Goal: Transaction & Acquisition: Download file/media

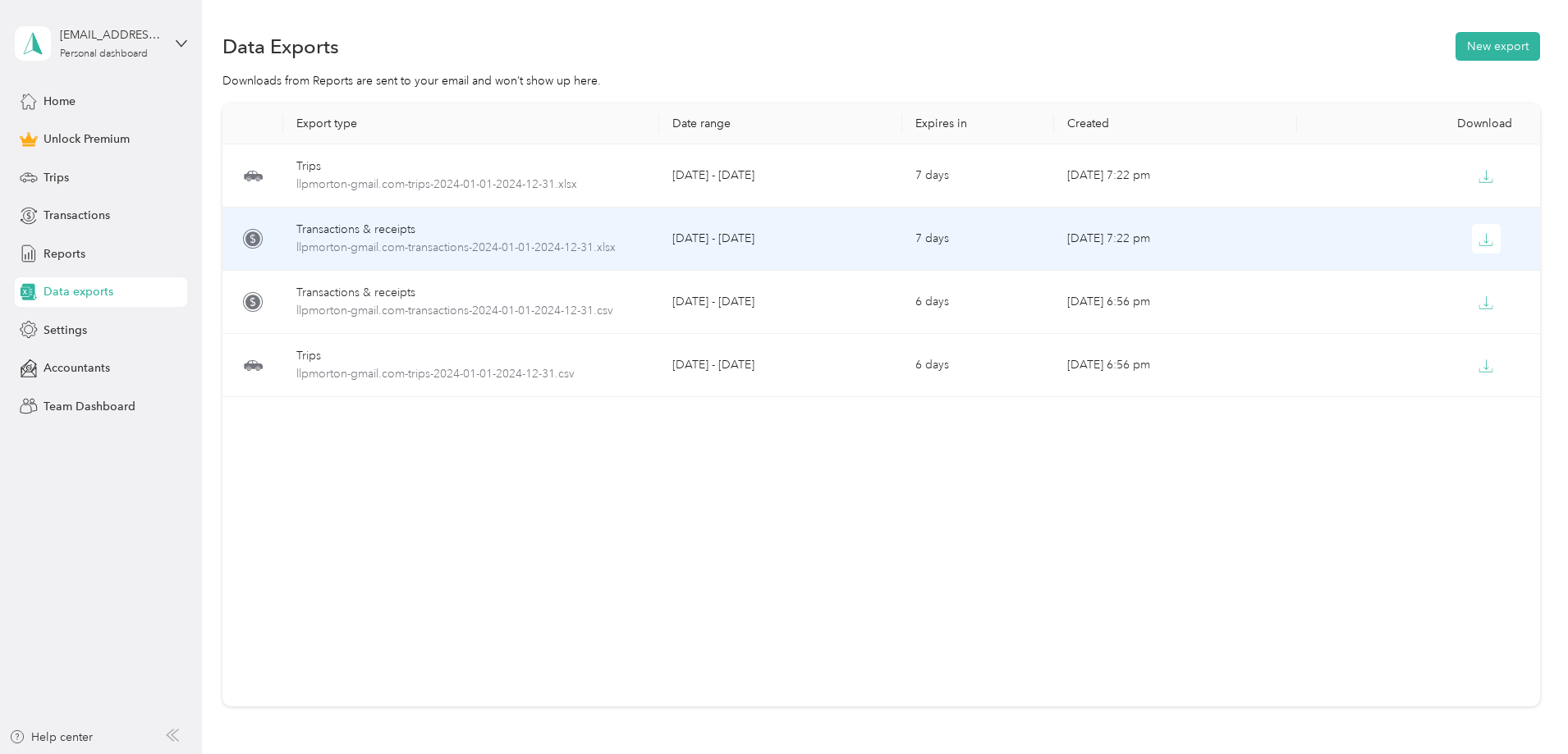
click at [518, 235] on div "Transactions & receipts" at bounding box center [471, 229] width 350 height 18
click at [472, 228] on div "Transactions & receipts" at bounding box center [471, 229] width 350 height 18
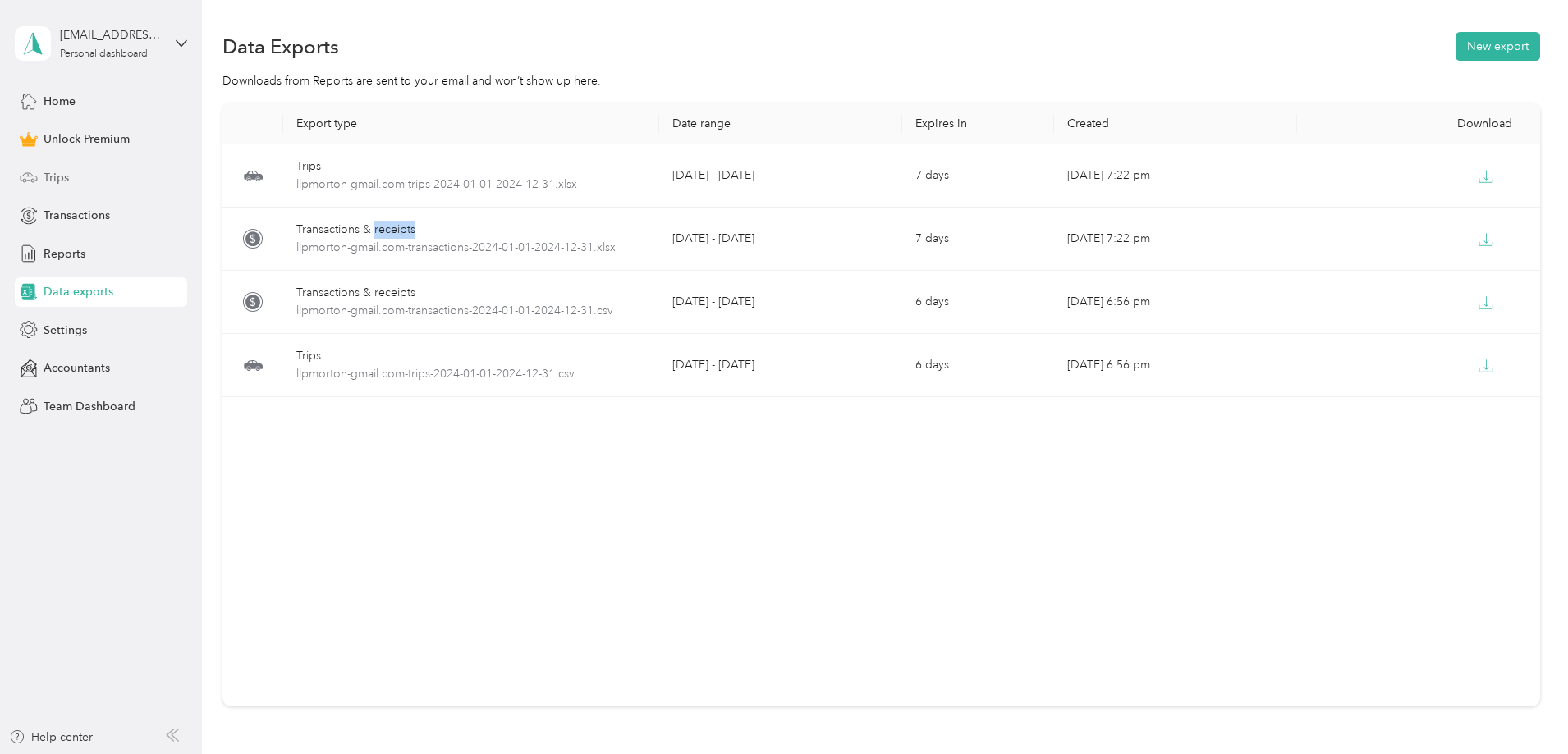
click at [35, 169] on icon at bounding box center [28, 177] width 18 height 18
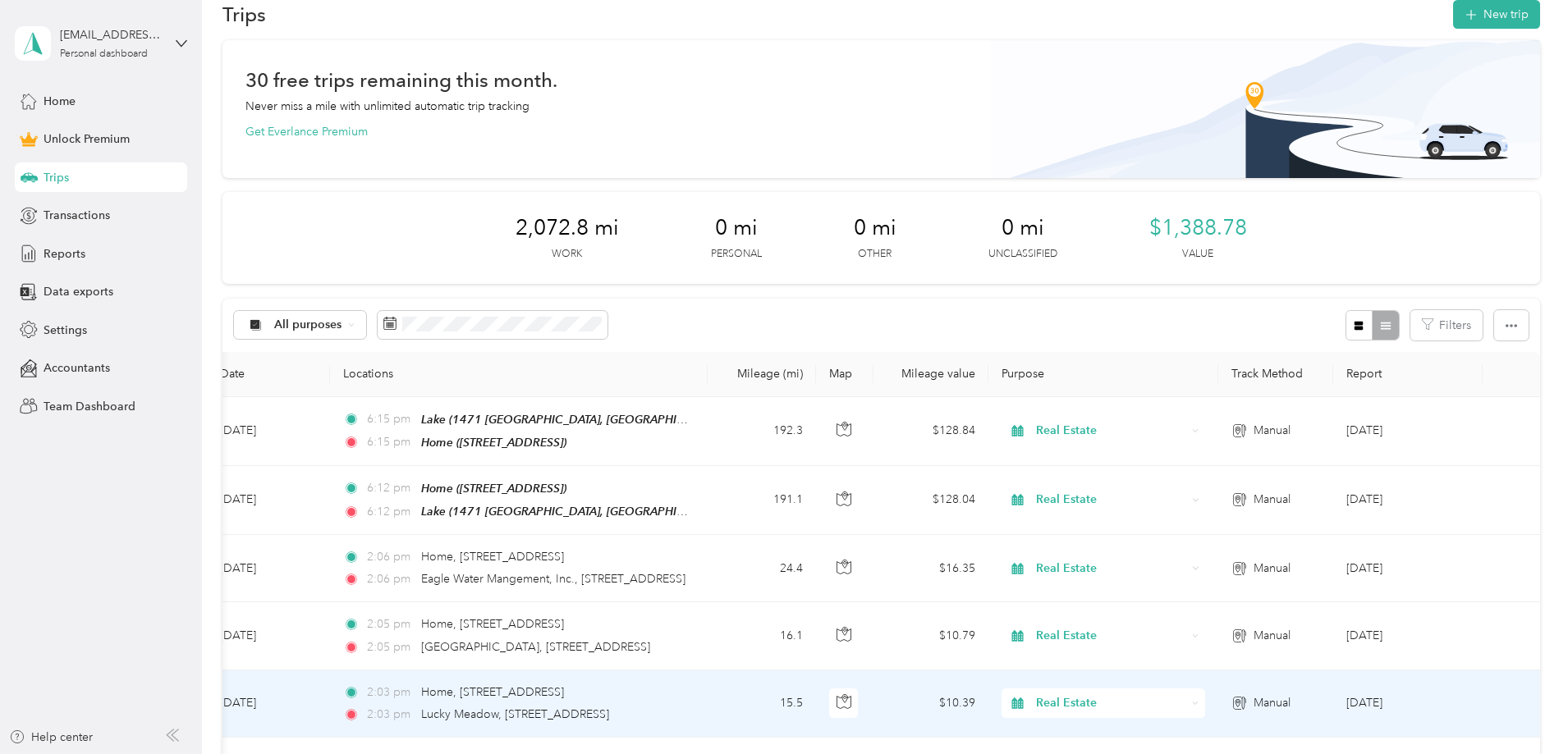
scroll to position [27, 0]
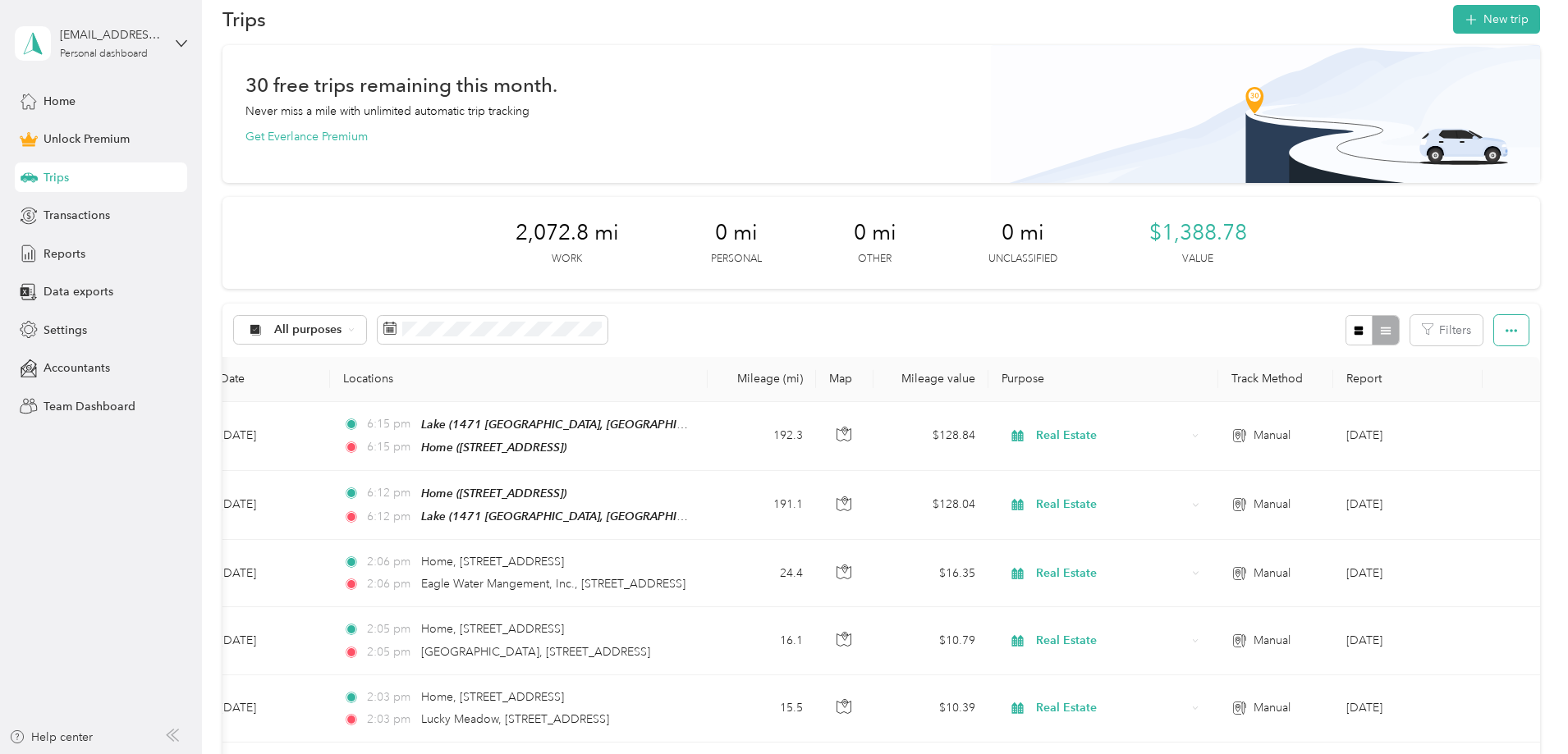
click at [1493, 330] on button "button" at bounding box center [1511, 329] width 35 height 30
click at [1385, 391] on span "Export" at bounding box center [1374, 390] width 35 height 14
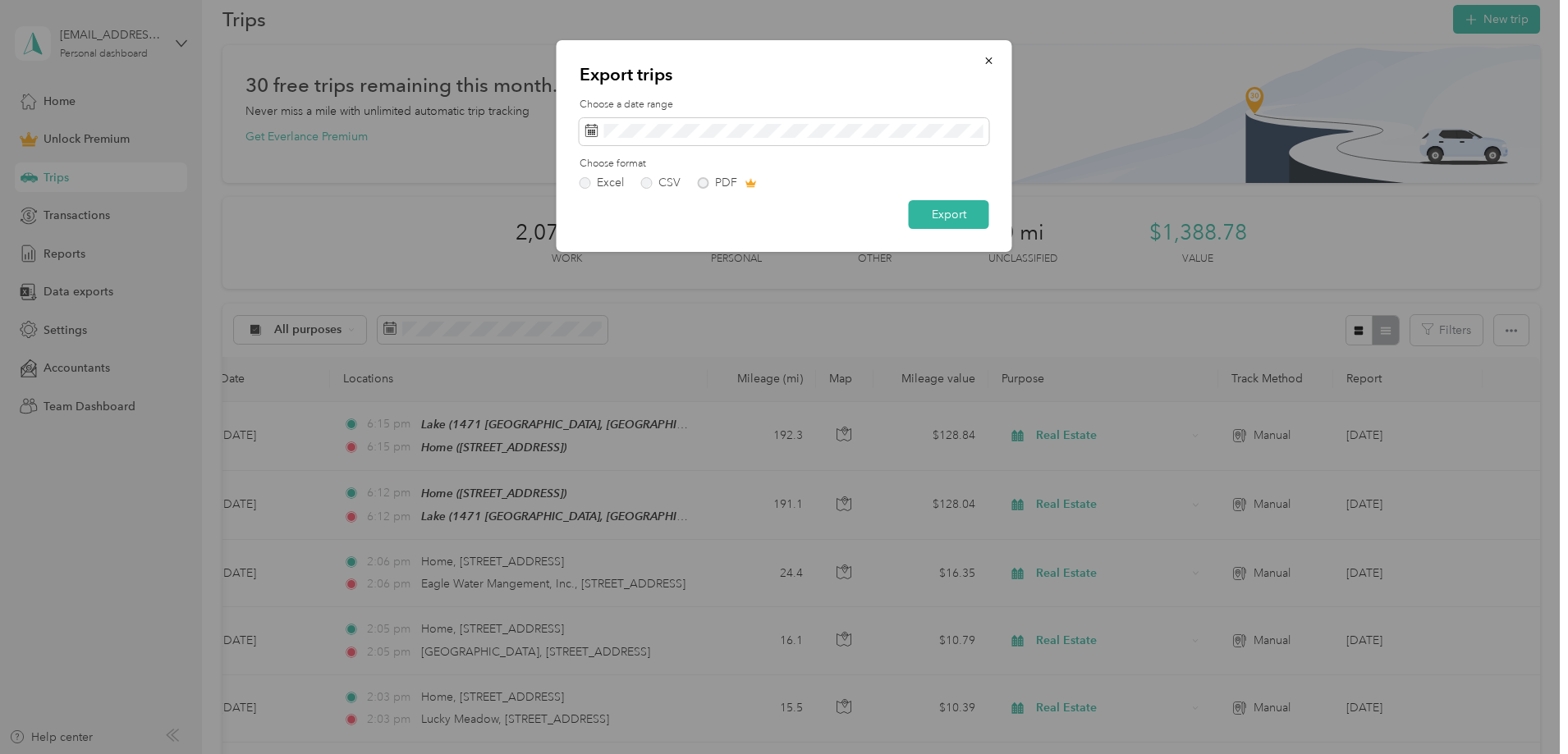
click at [700, 182] on div "Excel CSV PDF" at bounding box center [784, 183] width 410 height 12
click at [973, 218] on button "Export" at bounding box center [948, 215] width 80 height 29
